Goal: Task Accomplishment & Management: Complete application form

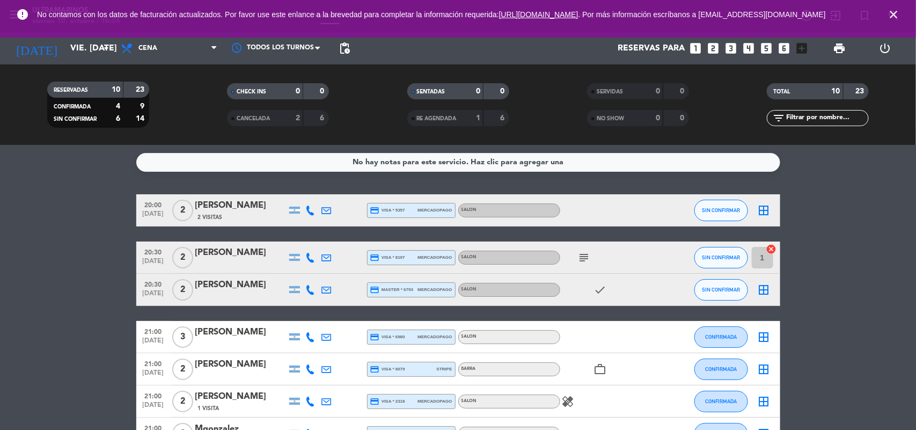
click at [727, 49] on icon "looks_3" at bounding box center [732, 48] width 14 height 14
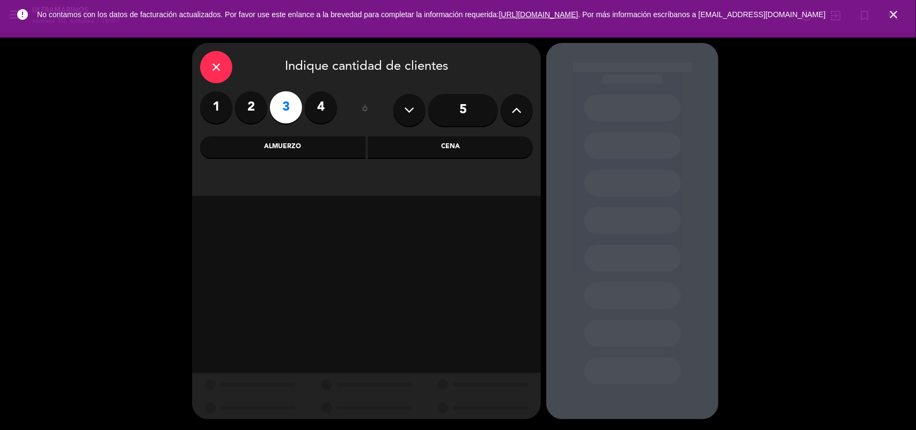
click at [290, 111] on label "3" at bounding box center [286, 107] width 32 height 32
click at [416, 149] on div "Cena" at bounding box center [450, 146] width 165 height 21
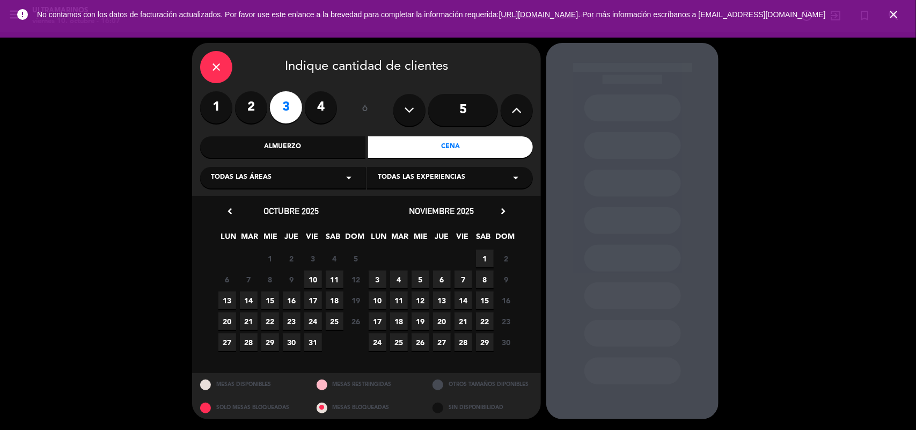
click at [334, 284] on span "11" at bounding box center [335, 280] width 18 height 18
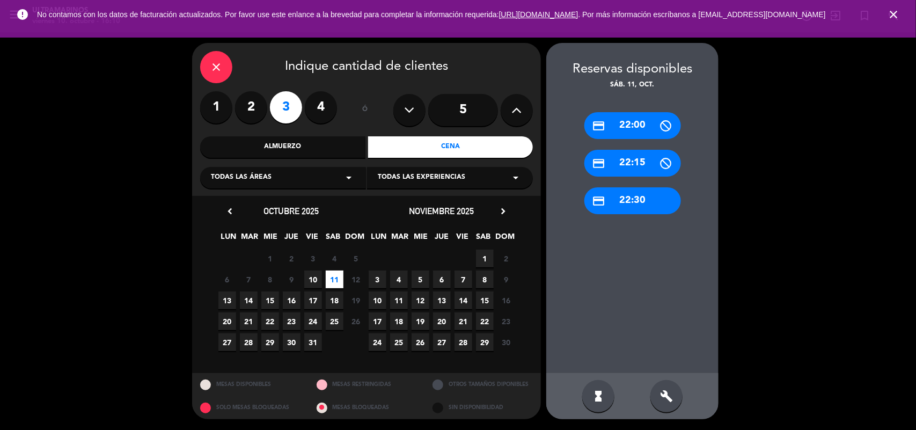
click at [894, 21] on icon "close" at bounding box center [893, 14] width 13 height 13
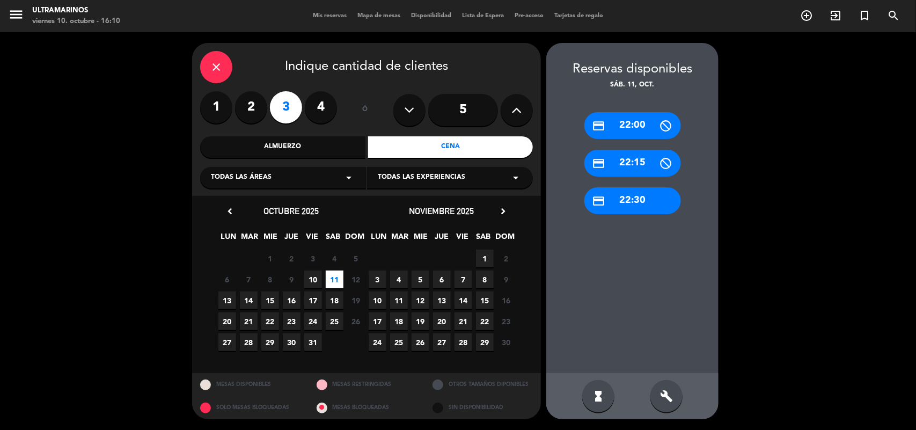
click at [207, 60] on div "close" at bounding box center [216, 67] width 32 height 32
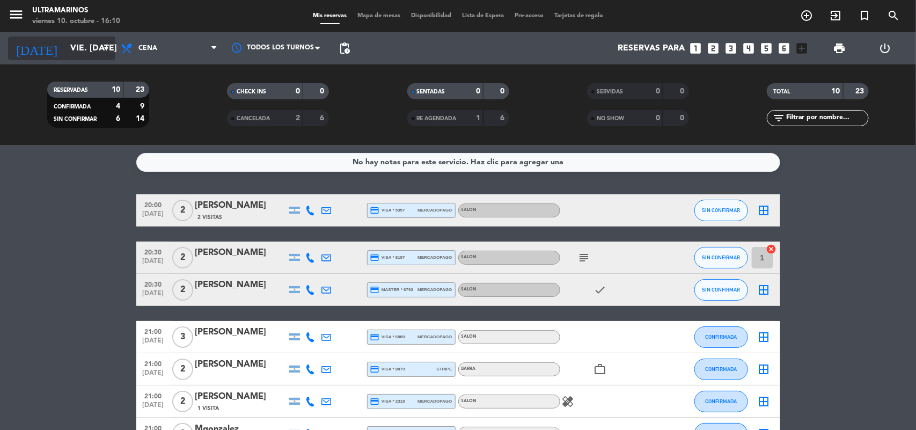
click at [94, 52] on input "vie. [DATE]" at bounding box center [121, 48] width 113 height 21
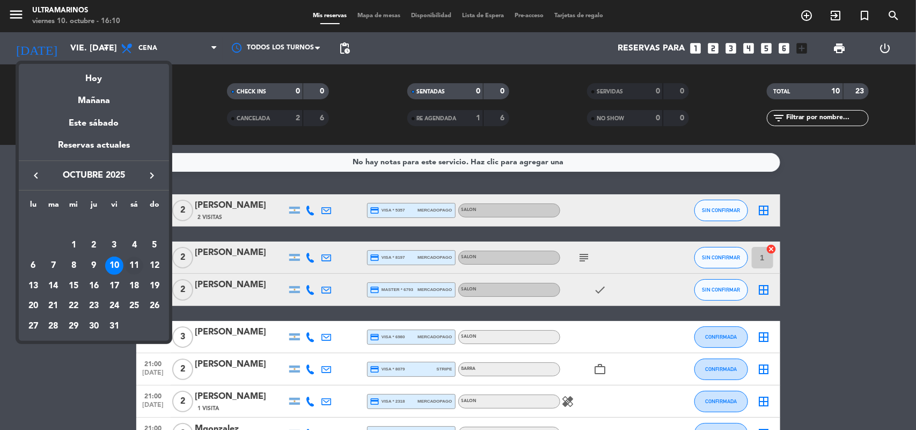
click at [133, 261] on div "11" at bounding box center [134, 266] width 18 height 18
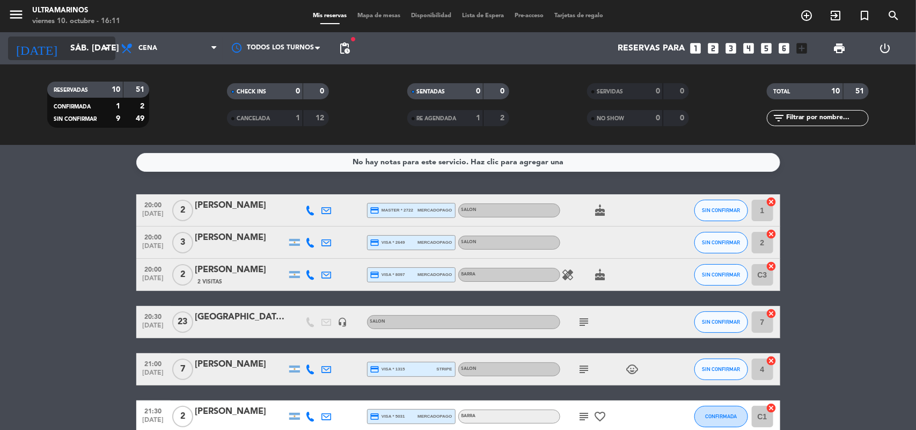
click at [87, 55] on input "sáb. [DATE]" at bounding box center [121, 48] width 113 height 21
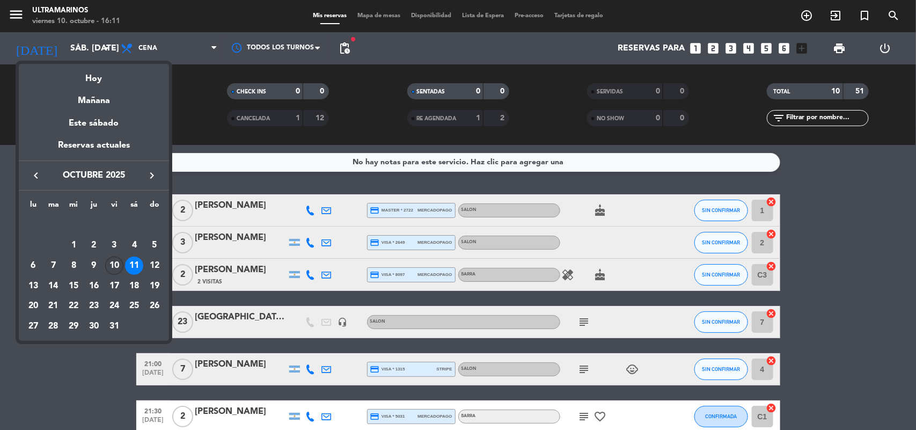
click at [115, 261] on div "10" at bounding box center [114, 266] width 18 height 18
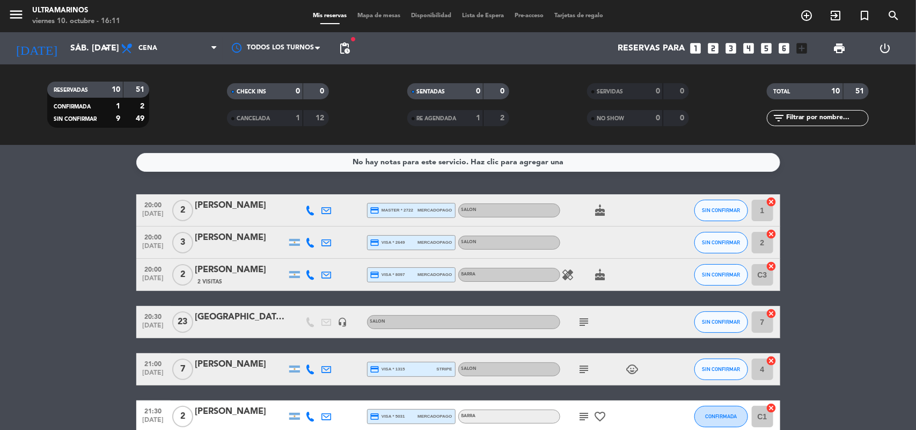
type input "vie. [DATE]"
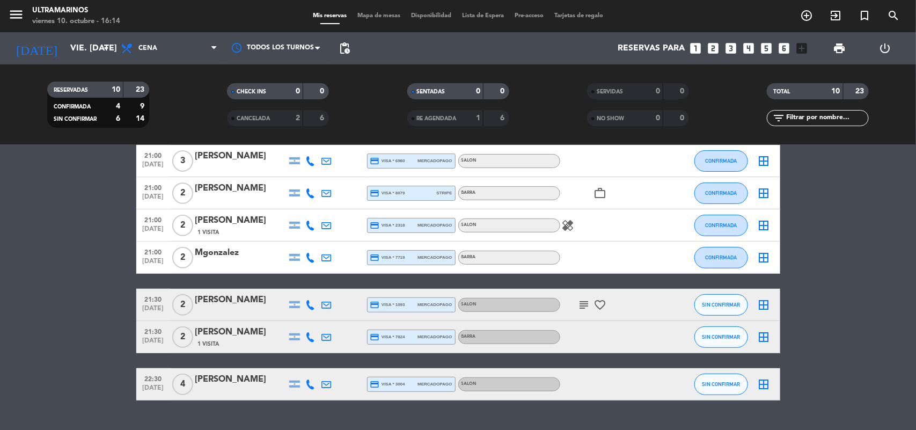
scroll to position [200, 0]
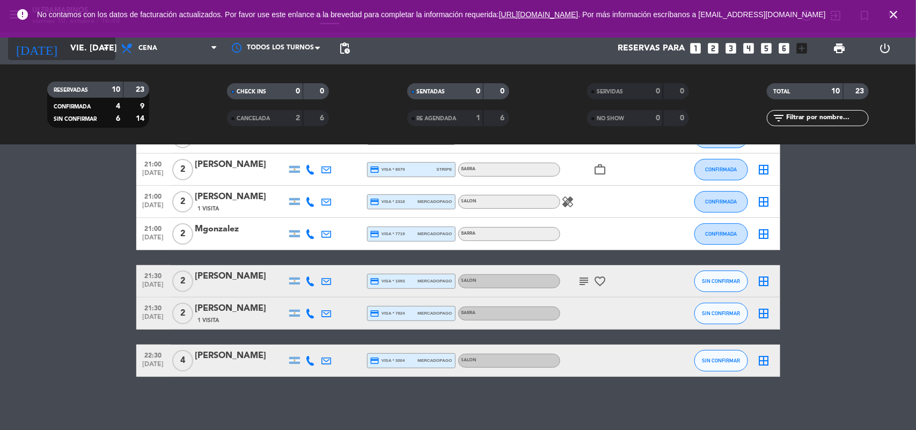
click at [114, 46] on input "vie. [DATE]" at bounding box center [121, 48] width 113 height 21
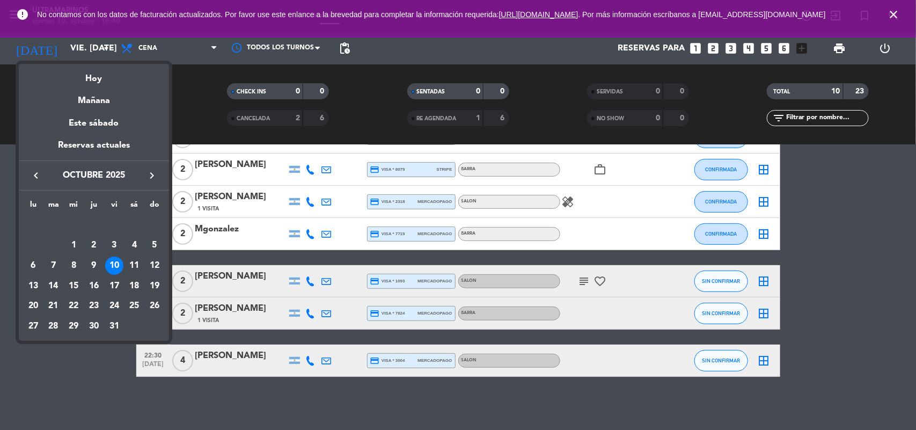
click at [713, 52] on div at bounding box center [458, 215] width 916 height 430
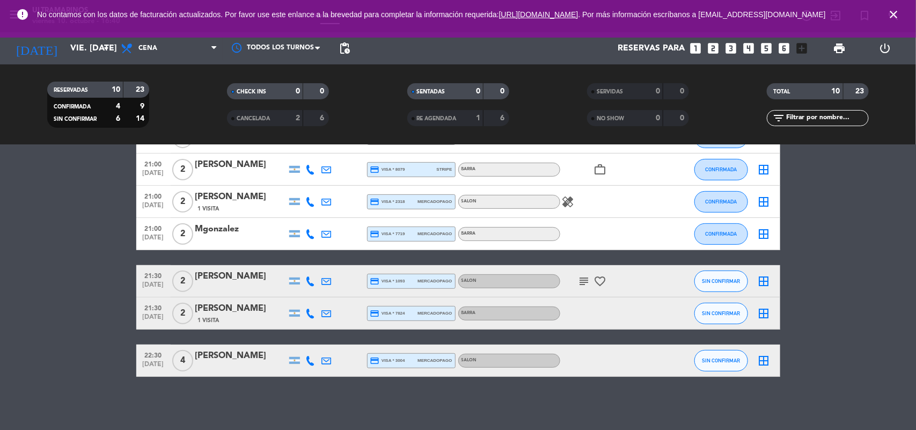
click at [713, 48] on icon "looks_two" at bounding box center [714, 48] width 14 height 14
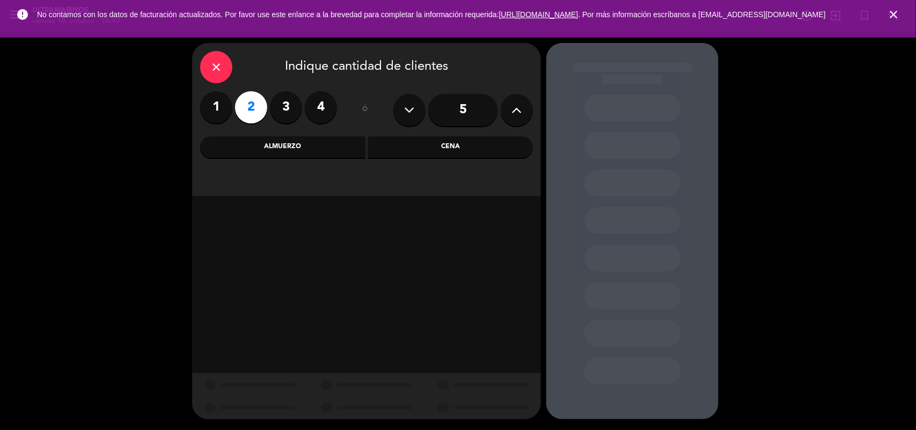
click at [478, 151] on div "Cena" at bounding box center [450, 146] width 165 height 21
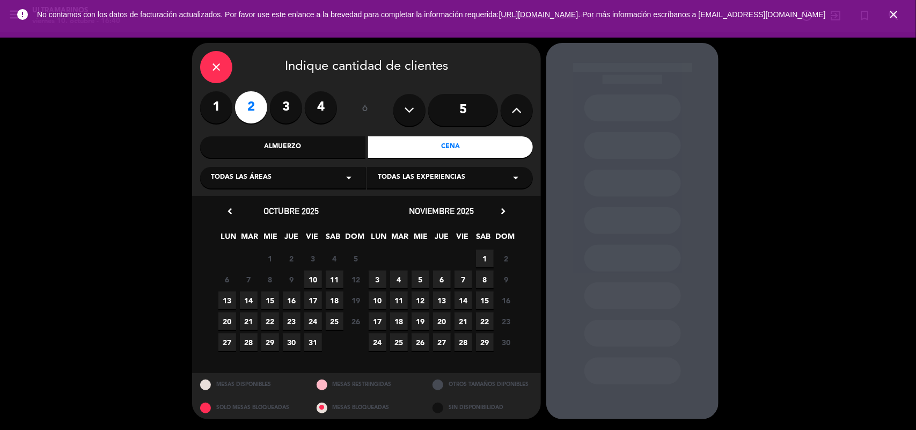
click at [228, 302] on span "13" at bounding box center [227, 300] width 18 height 18
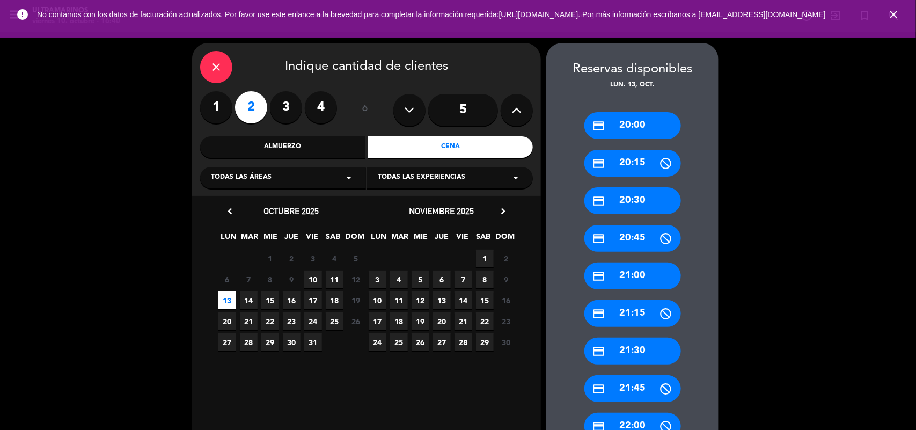
click at [629, 280] on div "credit_card 21:00" at bounding box center [633, 275] width 97 height 27
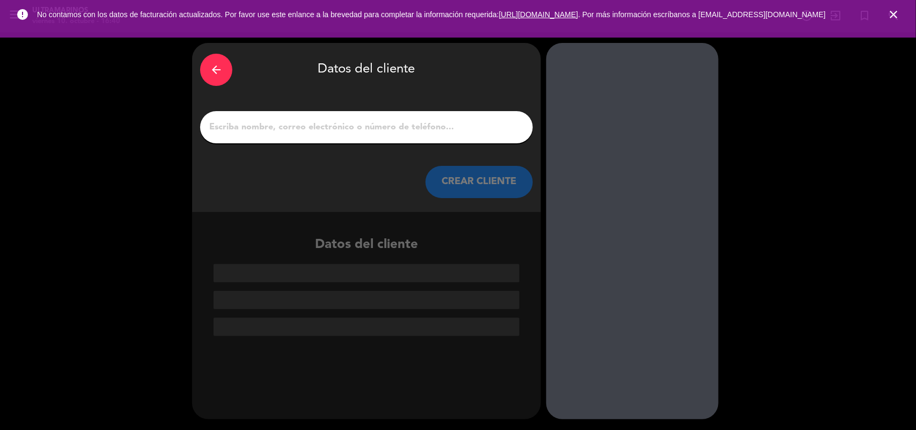
click at [462, 126] on input "1" at bounding box center [366, 127] width 317 height 15
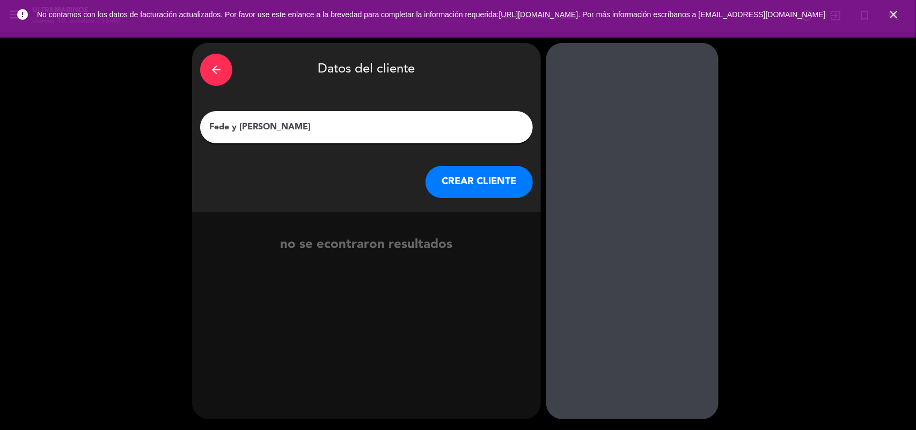
type input "Fede y [PERSON_NAME]"
click at [477, 181] on button "CREAR CLIENTE" at bounding box center [479, 182] width 107 height 32
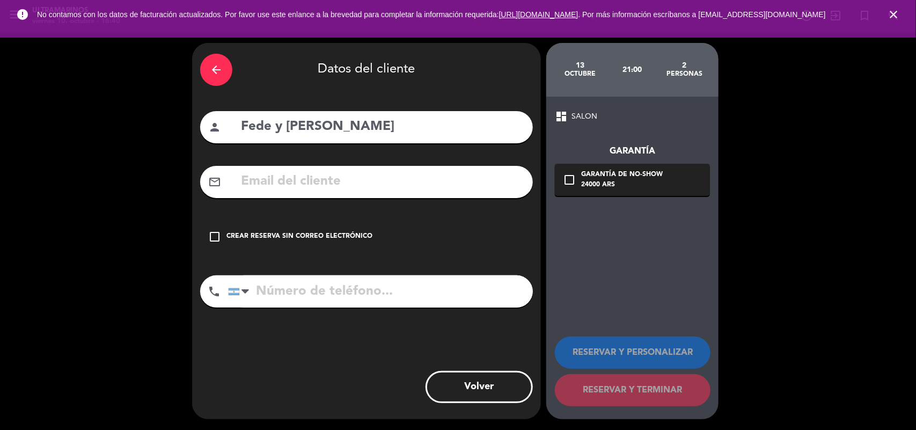
click at [274, 237] on div "Crear reserva sin correo electrónico" at bounding box center [300, 236] width 146 height 11
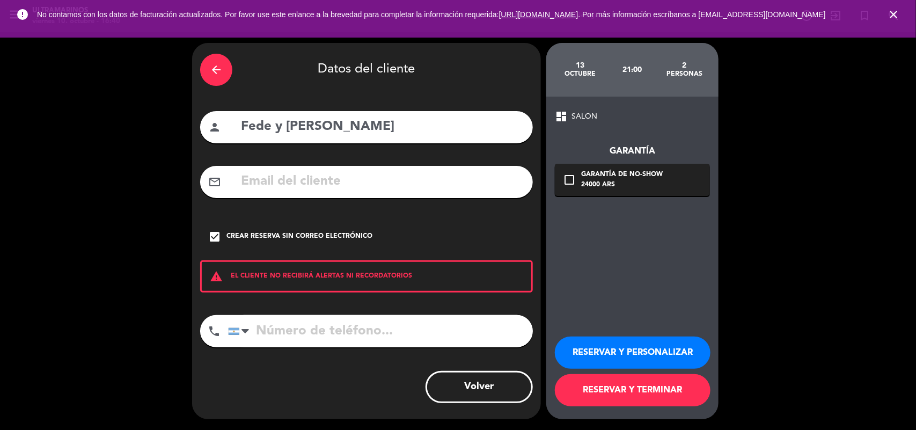
click at [586, 116] on span "SALON" at bounding box center [585, 117] width 26 height 12
click at [641, 358] on button "RESERVAR Y PERSONALIZAR" at bounding box center [633, 353] width 156 height 32
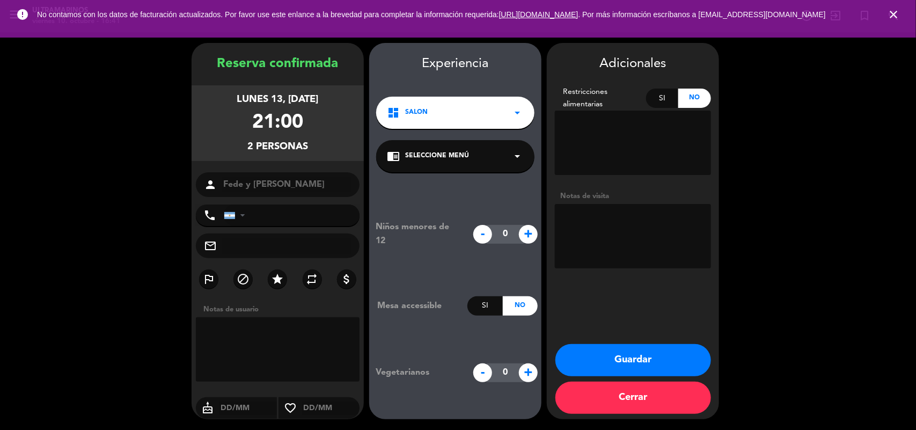
click at [512, 111] on icon "arrow_drop_down" at bounding box center [517, 112] width 13 height 13
click at [446, 159] on div "BARRA" at bounding box center [455, 158] width 137 height 11
click at [644, 247] on textarea at bounding box center [633, 236] width 156 height 64
click at [663, 224] on textarea at bounding box center [633, 236] width 156 height 64
click at [653, 215] on textarea at bounding box center [633, 236] width 156 height 64
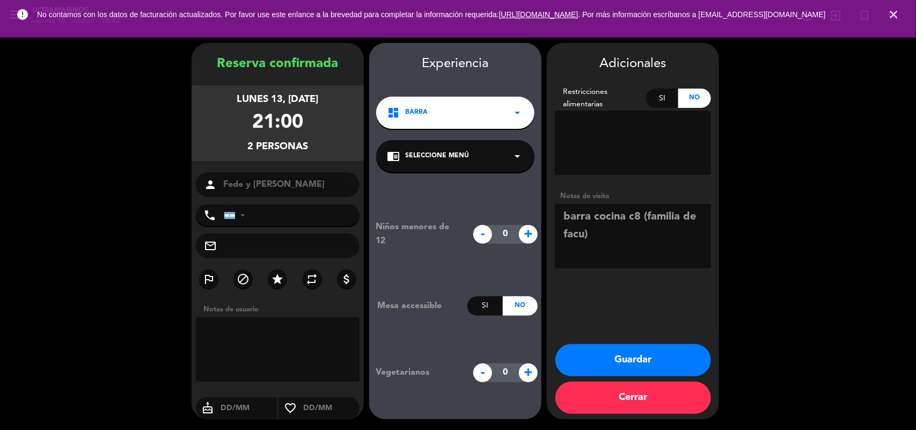
drag, startPoint x: 678, startPoint y: 256, endPoint x: 675, endPoint y: 261, distance: 6.3
click at [677, 256] on textarea at bounding box center [633, 236] width 156 height 64
type textarea "barra cocina c8 (familia de facu)"
click at [604, 356] on button "Guardar" at bounding box center [634, 360] width 156 height 32
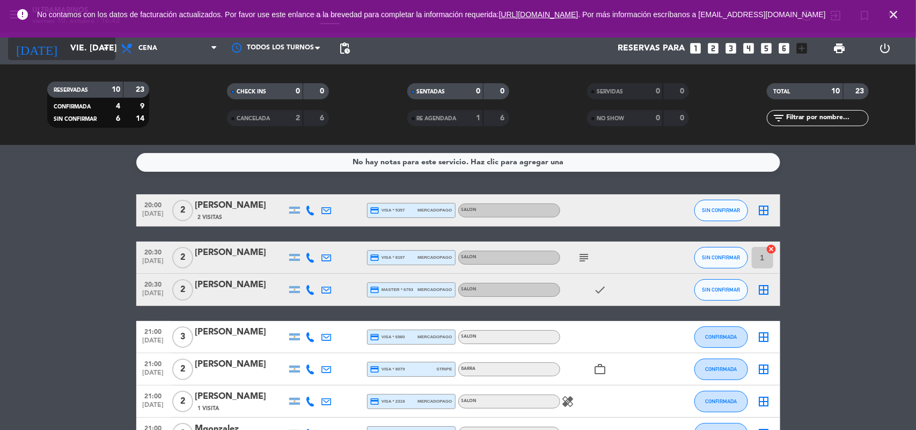
click at [95, 53] on input "vie. [DATE]" at bounding box center [121, 48] width 113 height 21
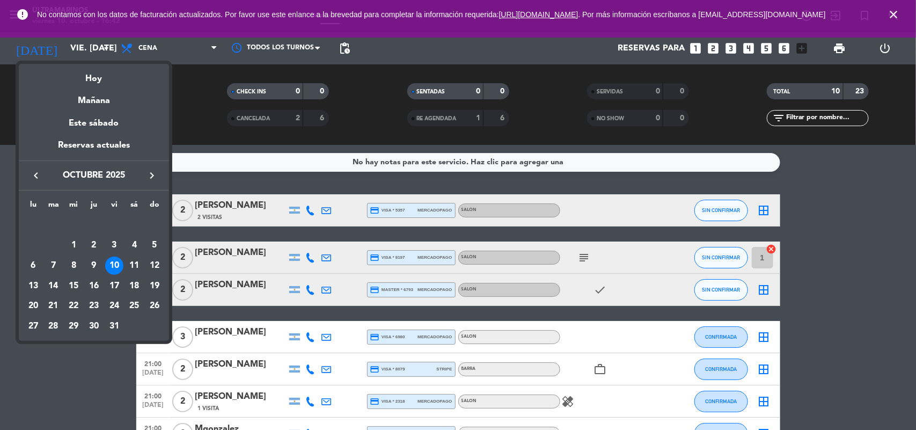
click at [216, 140] on div at bounding box center [458, 215] width 916 height 430
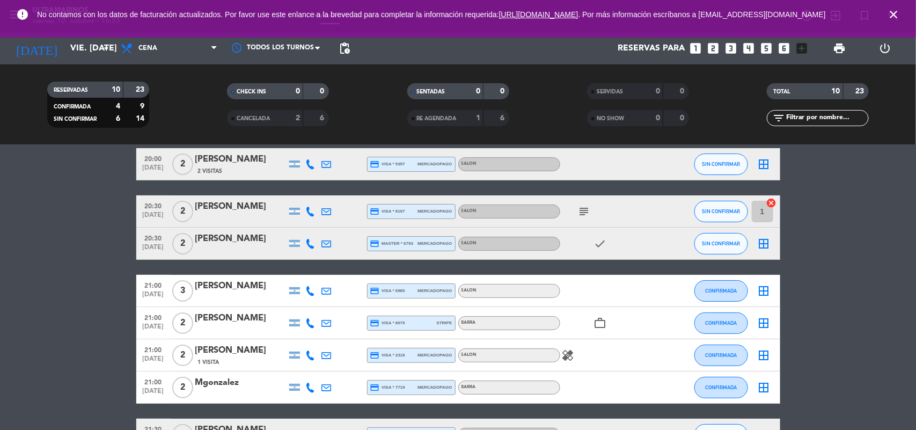
scroll to position [67, 0]
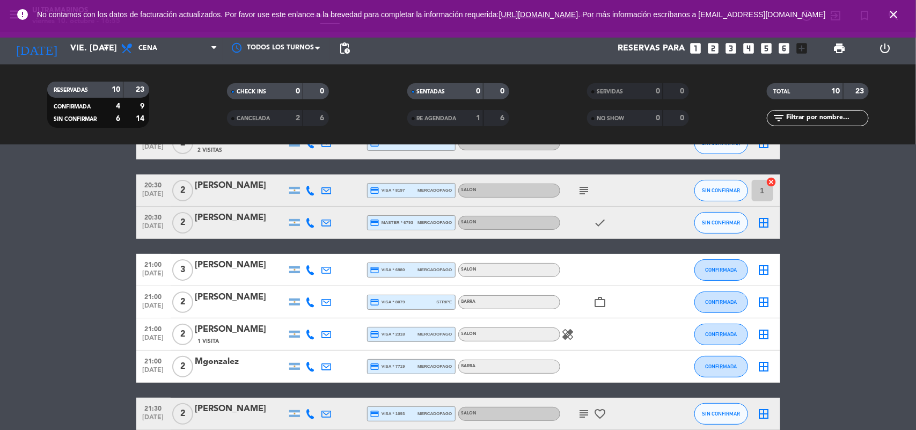
click at [580, 189] on icon "subject" at bounding box center [584, 190] width 13 height 13
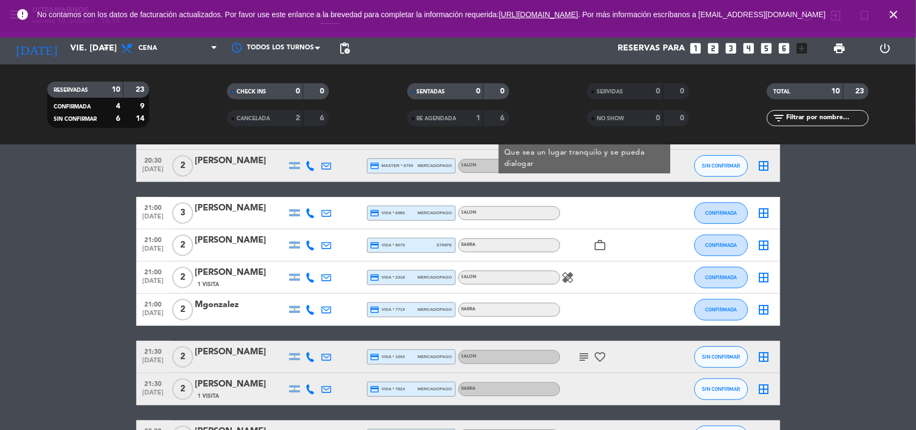
scroll to position [200, 0]
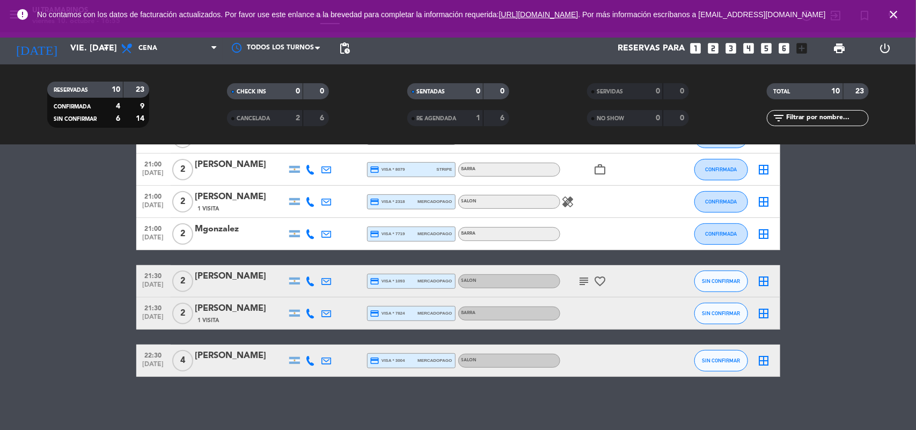
click at [580, 280] on icon "subject" at bounding box center [584, 281] width 13 height 13
click at [602, 277] on icon "favorite_border" at bounding box center [600, 281] width 13 height 13
drag, startPoint x: 570, startPoint y: 206, endPoint x: 579, endPoint y: 194, distance: 14.5
click at [570, 205] on icon "healing" at bounding box center [568, 201] width 13 height 13
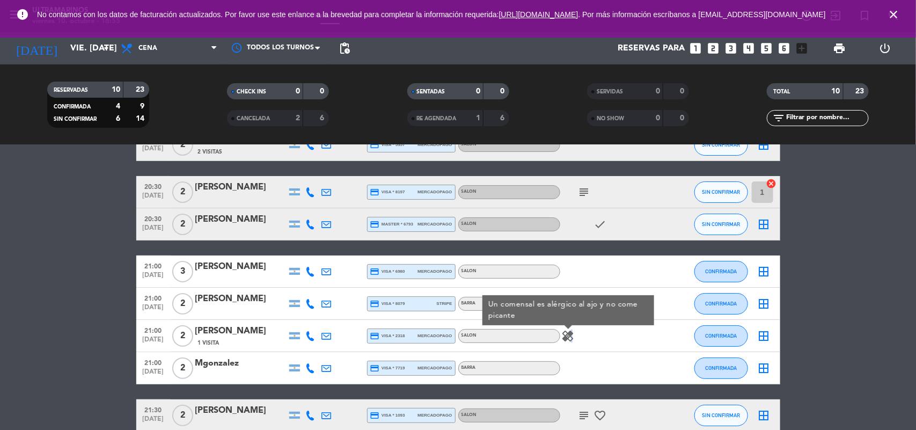
scroll to position [0, 0]
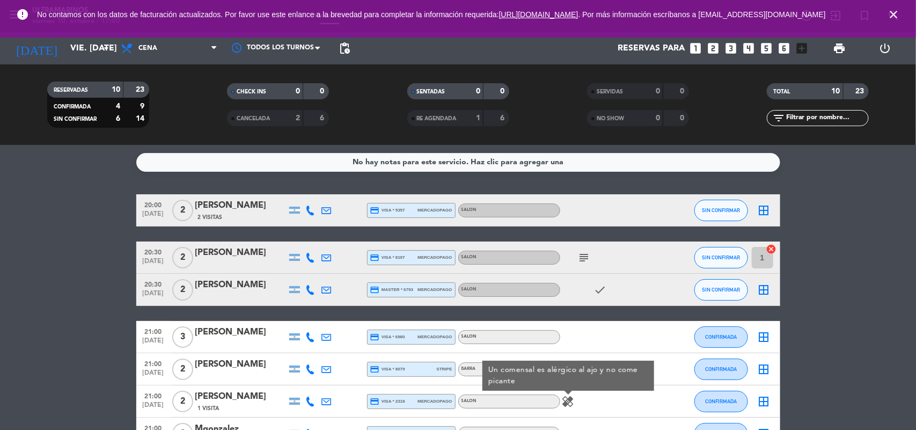
click at [581, 253] on icon "subject" at bounding box center [584, 257] width 13 height 13
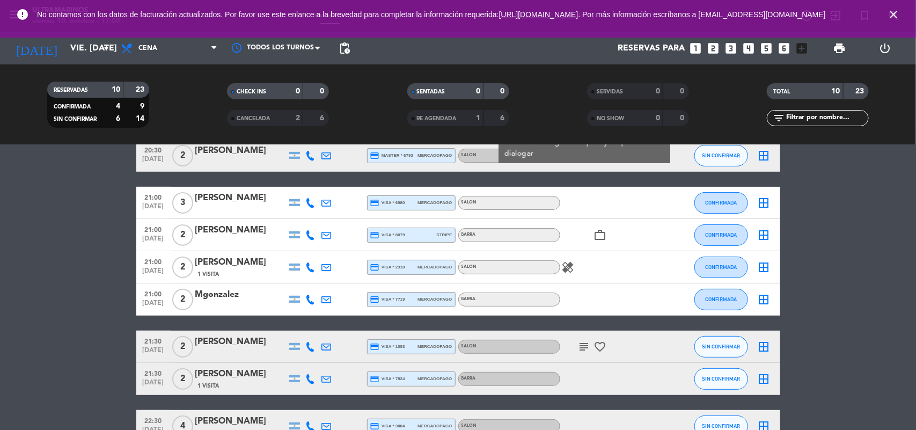
click at [601, 234] on icon "work_outline" at bounding box center [600, 235] width 13 height 13
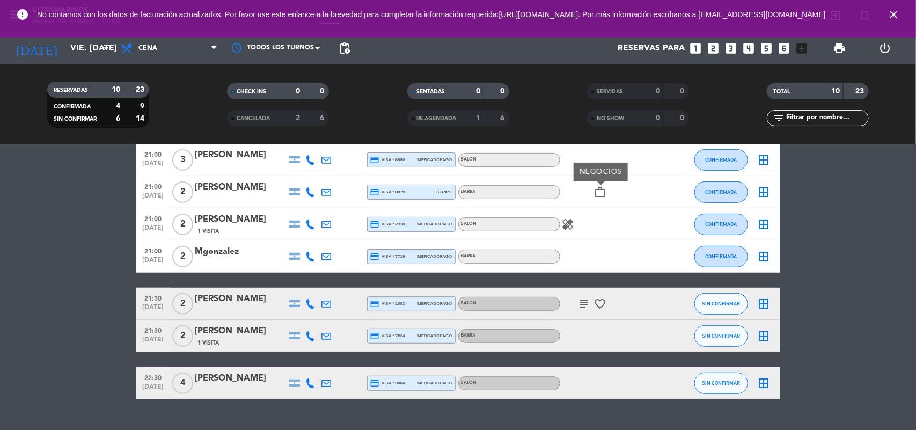
scroll to position [200, 0]
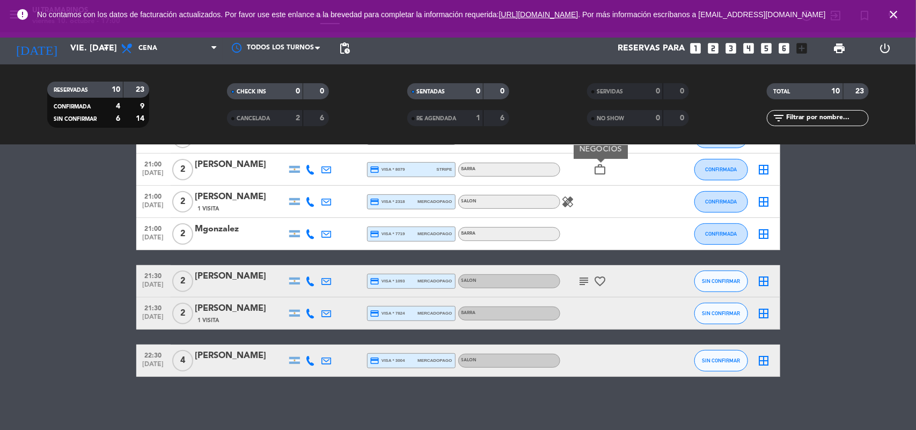
click at [586, 278] on icon "subject" at bounding box center [584, 281] width 13 height 13
click at [605, 279] on icon "favorite_border" at bounding box center [600, 281] width 13 height 13
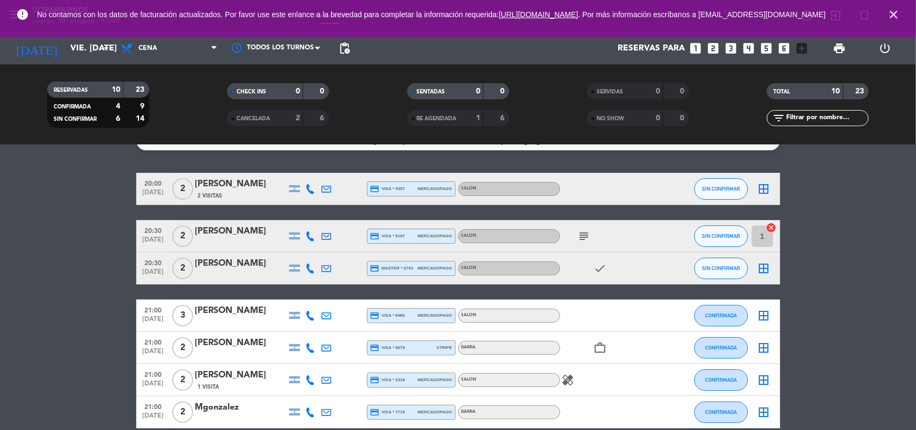
scroll to position [0, 0]
